Goal: Task Accomplishment & Management: Complete application form

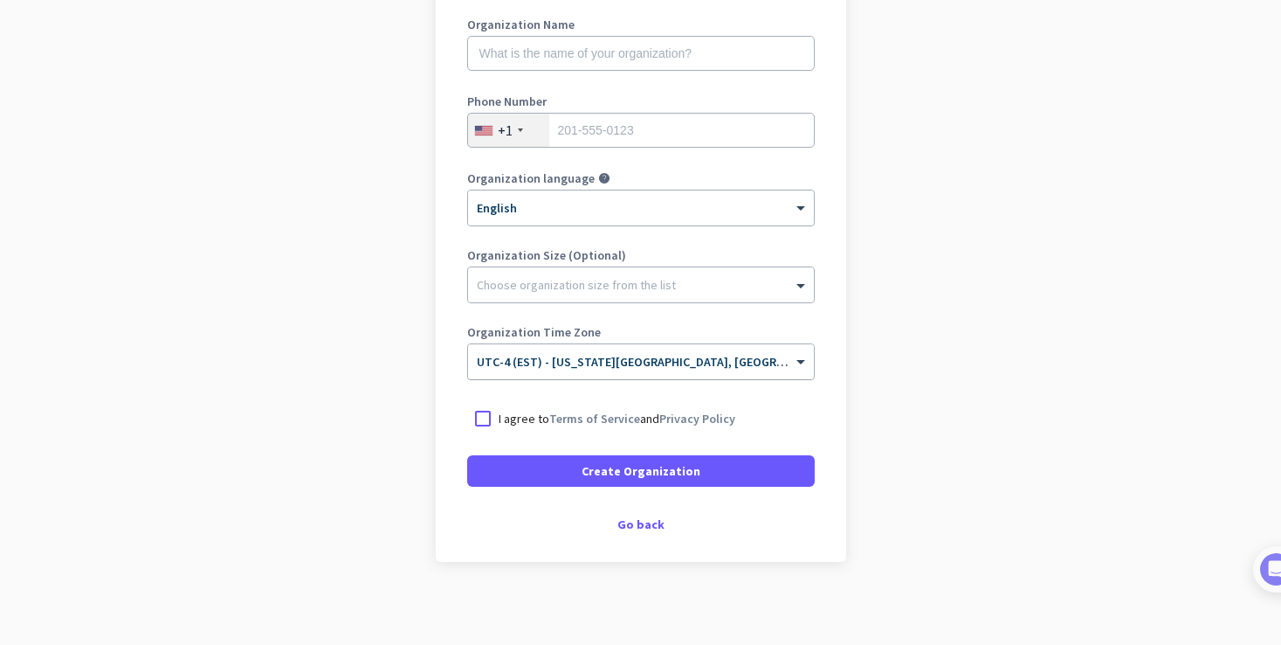
scroll to position [253, 0]
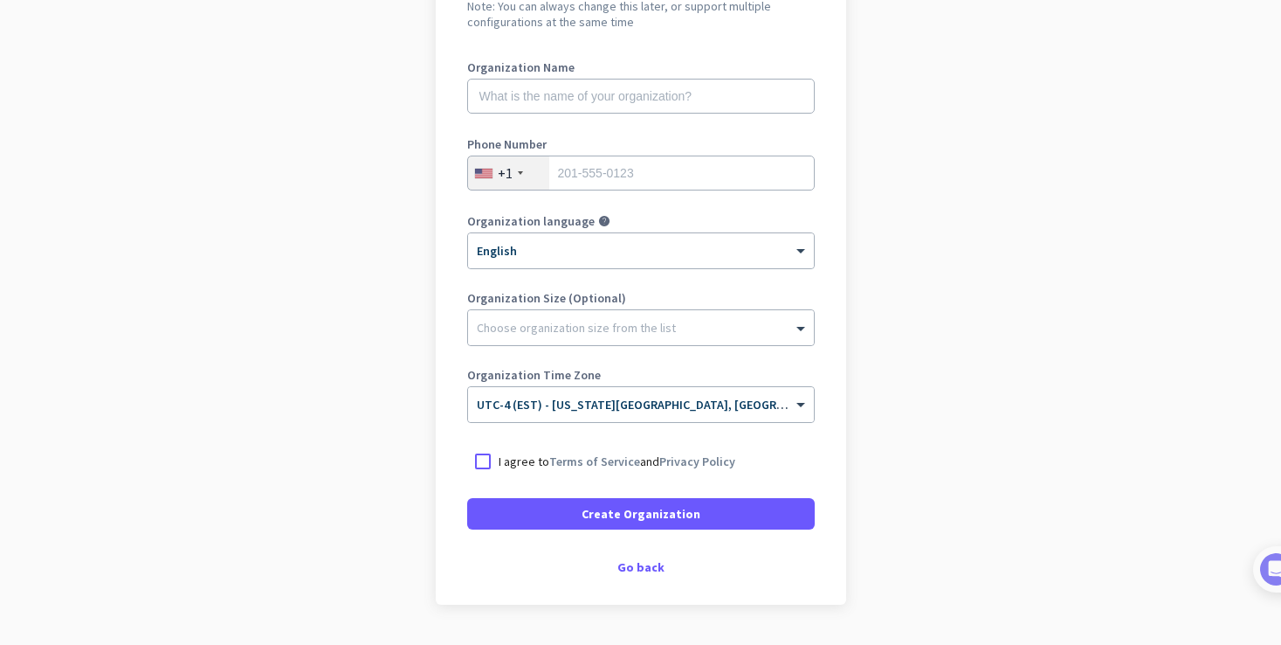
scroll to position [190, 0]
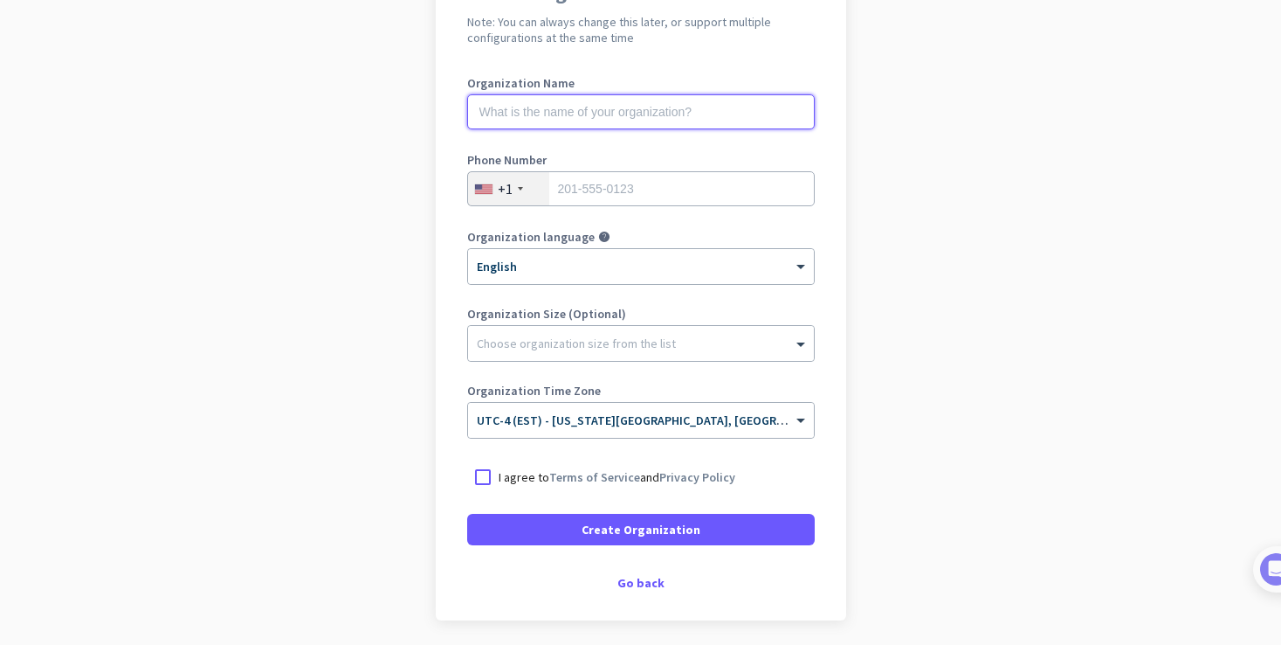
click at [547, 95] on input "text" at bounding box center [641, 111] width 348 height 35
type input "c-mercor"
click at [484, 480] on div at bounding box center [482, 476] width 31 height 31
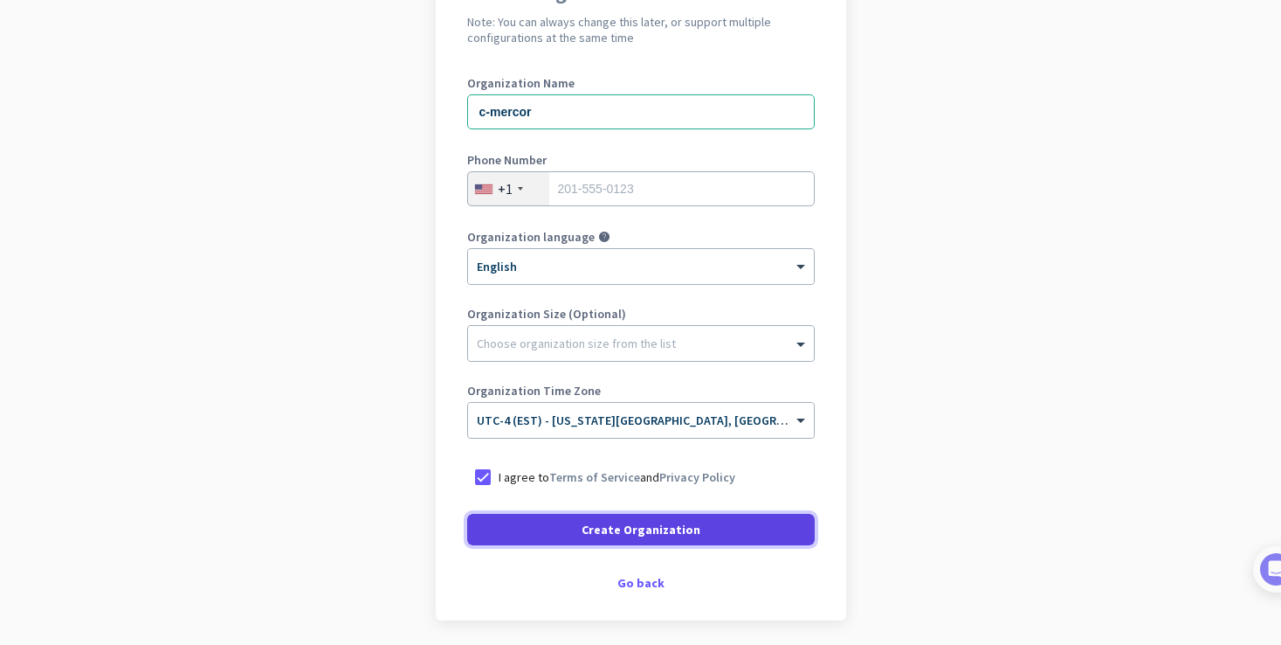
click at [544, 535] on span at bounding box center [641, 529] width 348 height 42
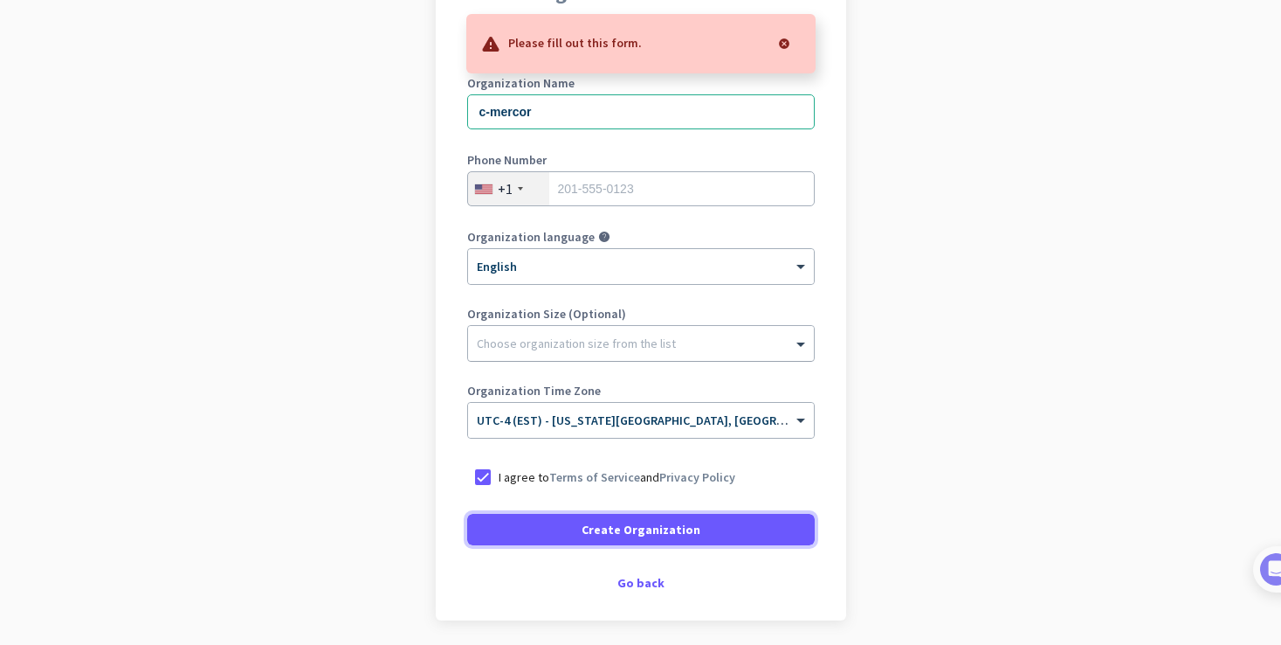
scroll to position [83, 0]
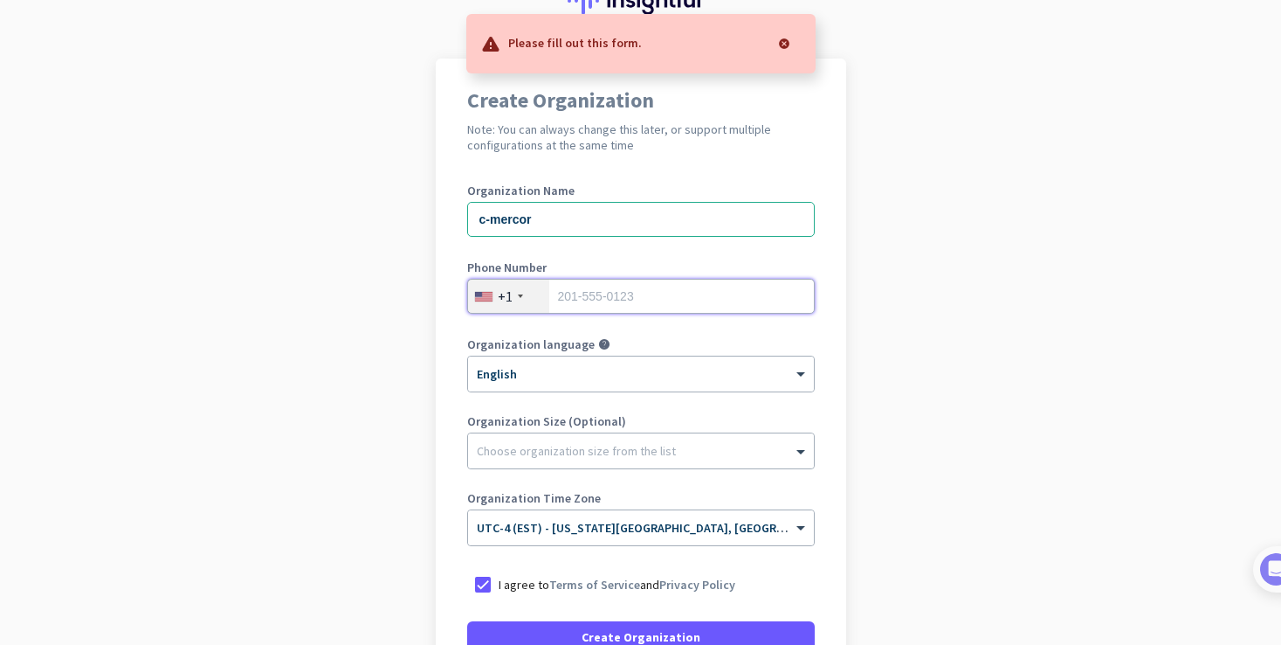
click at [571, 293] on input "tel" at bounding box center [641, 296] width 348 height 35
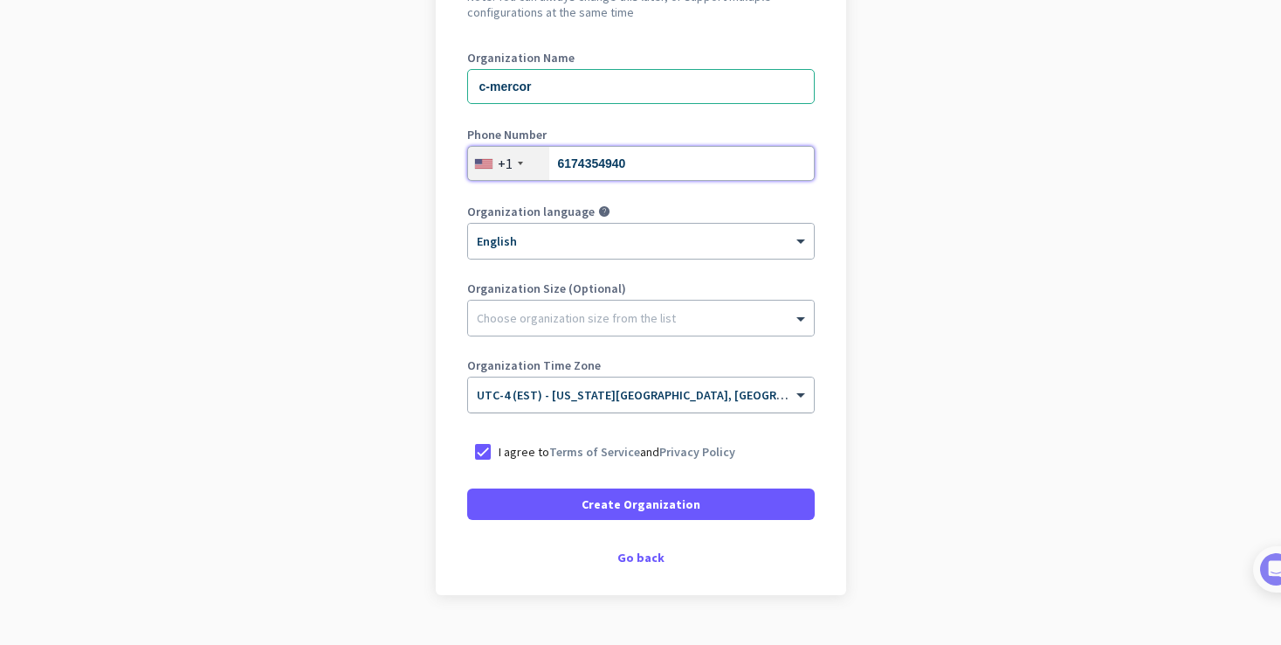
scroll to position [232, 0]
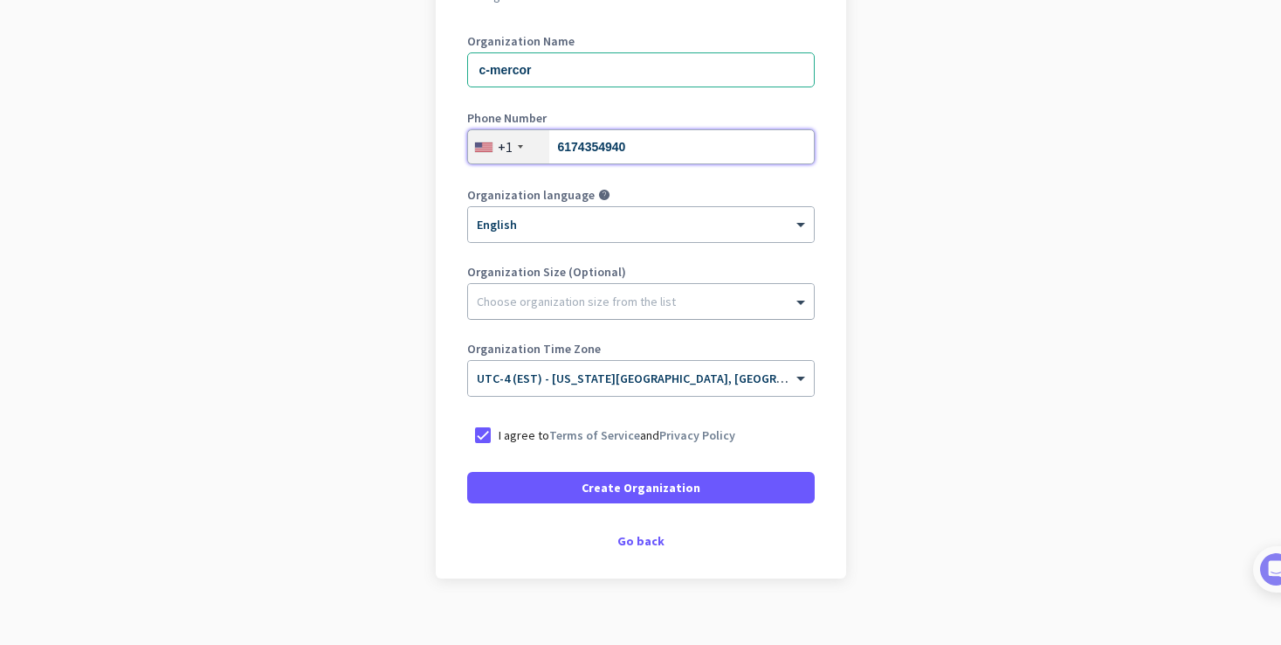
type input "6174354940"
click at [610, 303] on div at bounding box center [641, 296] width 346 height 17
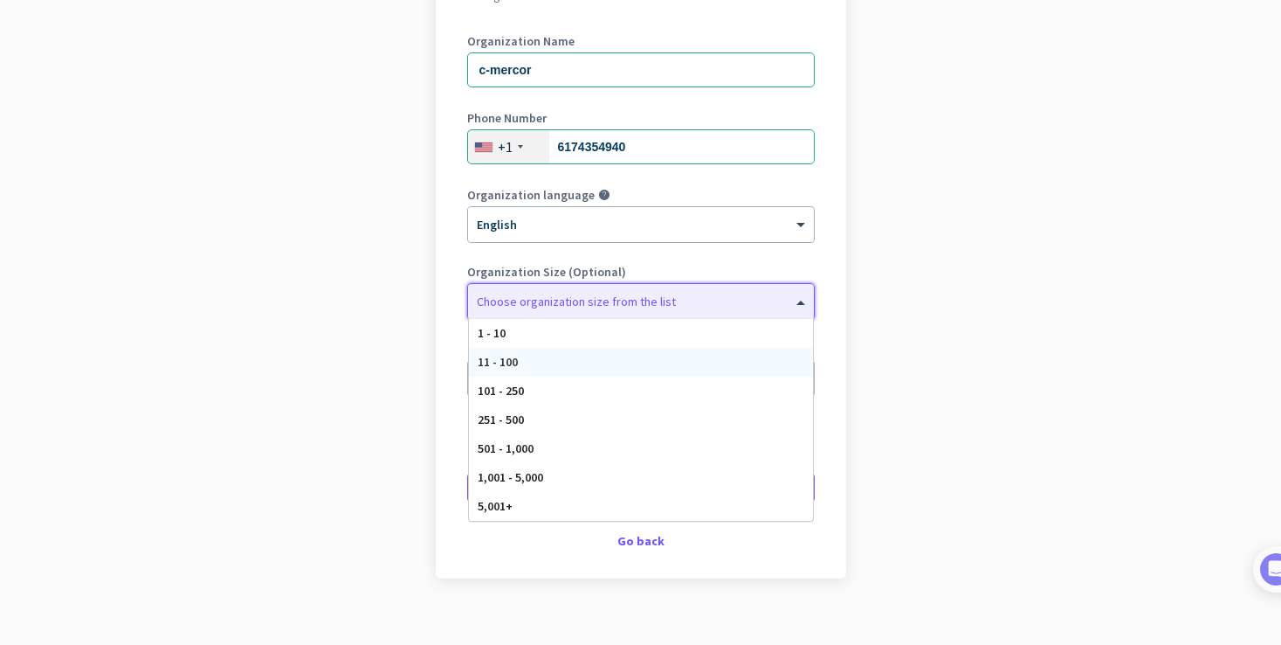
click at [583, 353] on div "11 - 100" at bounding box center [641, 362] width 344 height 29
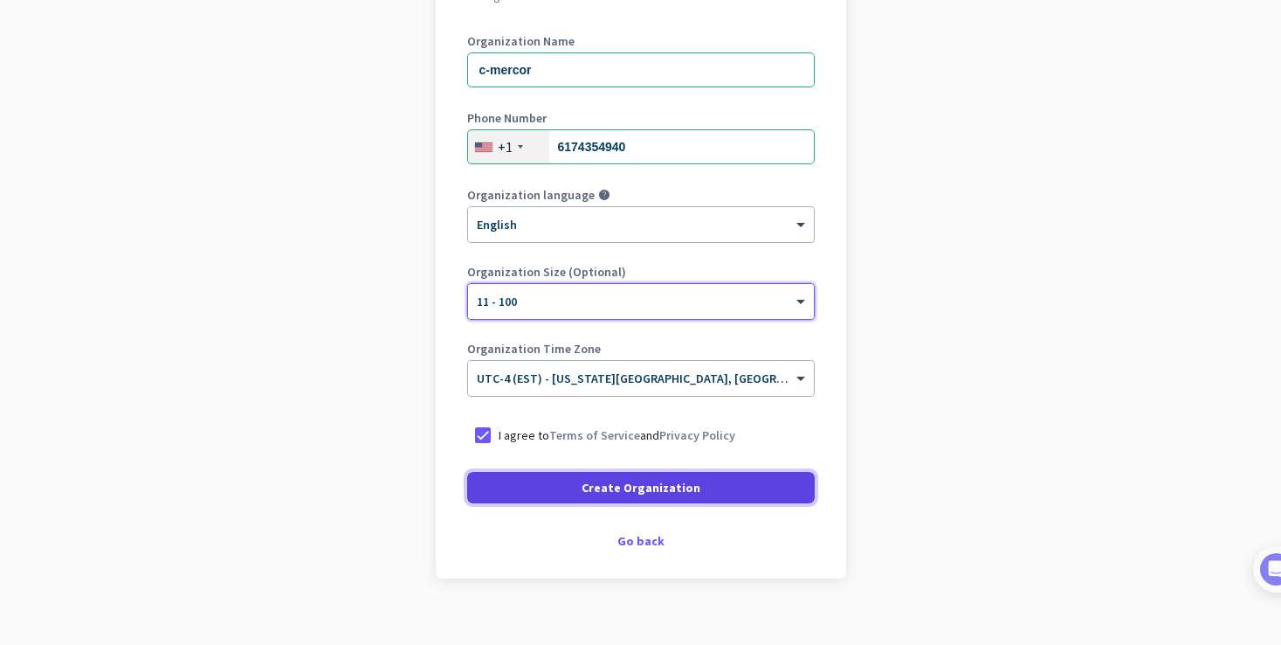
click at [636, 493] on span "Create Organization" at bounding box center [641, 487] width 119 height 17
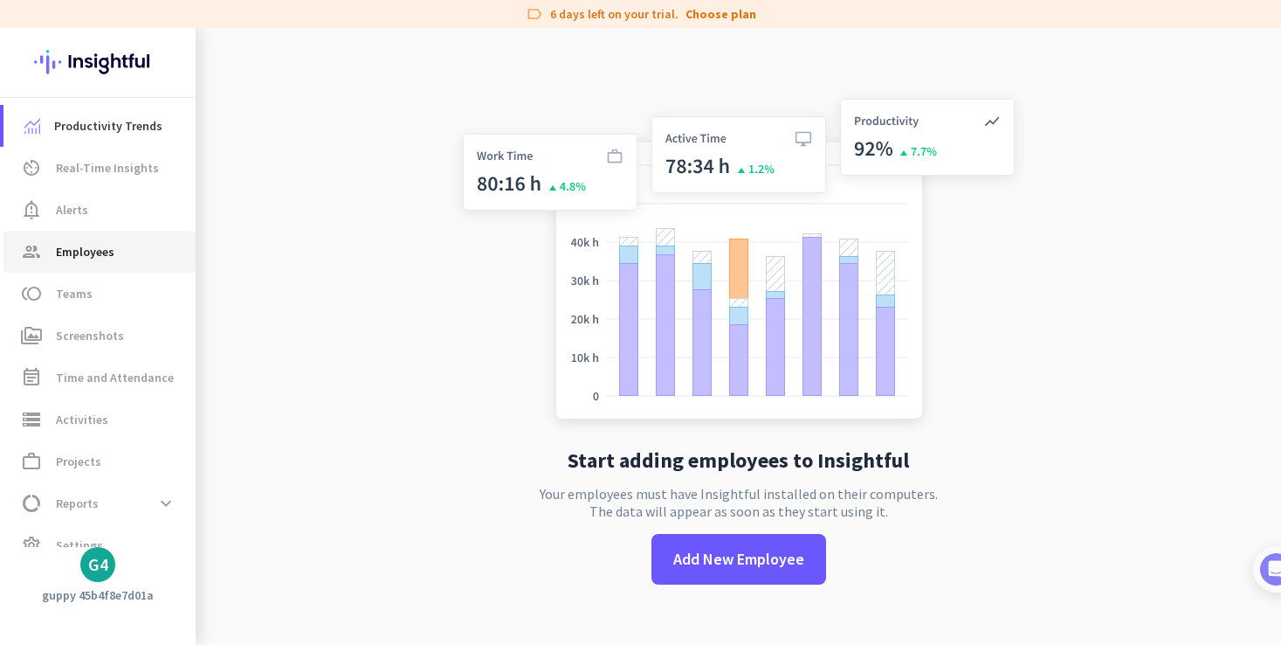
click at [76, 246] on span "Employees" at bounding box center [85, 251] width 59 height 21
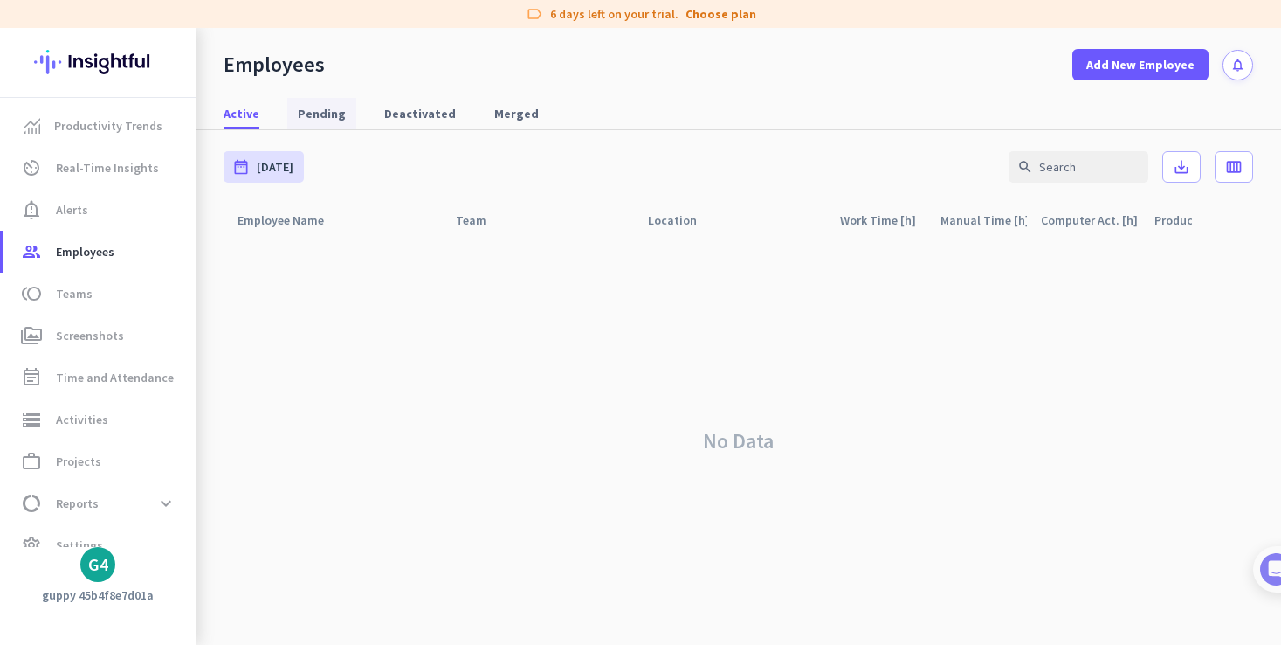
click at [310, 119] on span "Pending" at bounding box center [322, 113] width 48 height 17
click at [386, 121] on span "Deactivated" at bounding box center [420, 113] width 72 height 17
click at [251, 114] on span "Active" at bounding box center [242, 113] width 36 height 17
